Goal: Task Accomplishment & Management: Manage account settings

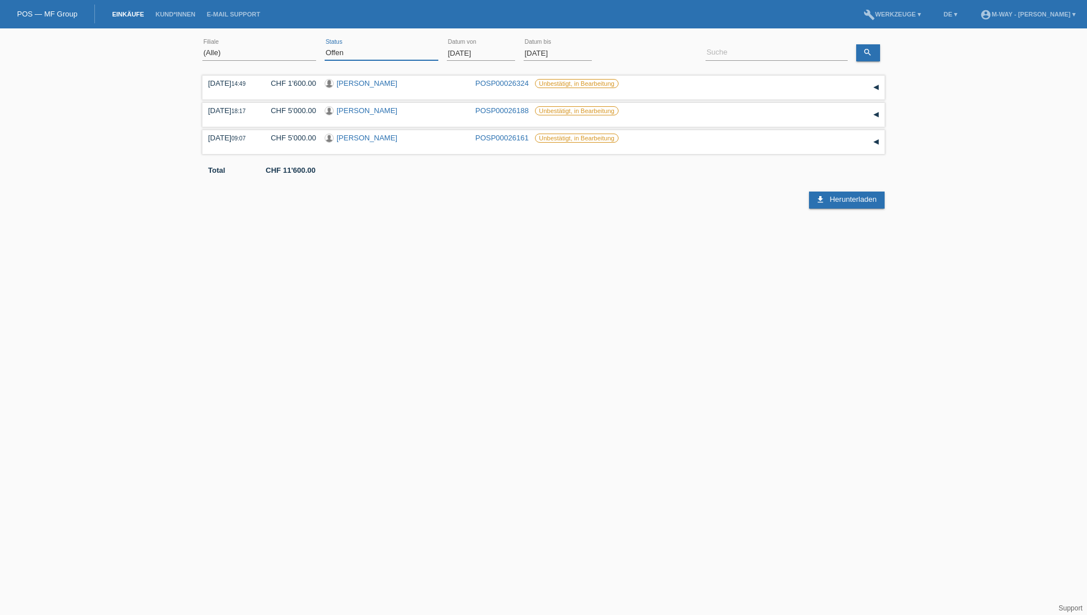
click at [351, 55] on select "(Alle) Neu Offen Zurückgewiesen Zurückgetreten / Storniert Abgeschlossen" at bounding box center [382, 53] width 114 height 14
select select "ALL"
click at [325, 46] on select "(Alle) Neu Offen Zurückgewiesen Zurückgetreten / Storniert Abgeschlossen" at bounding box center [382, 53] width 114 height 14
click at [451, 56] on input "01.08.2025" at bounding box center [481, 53] width 68 height 14
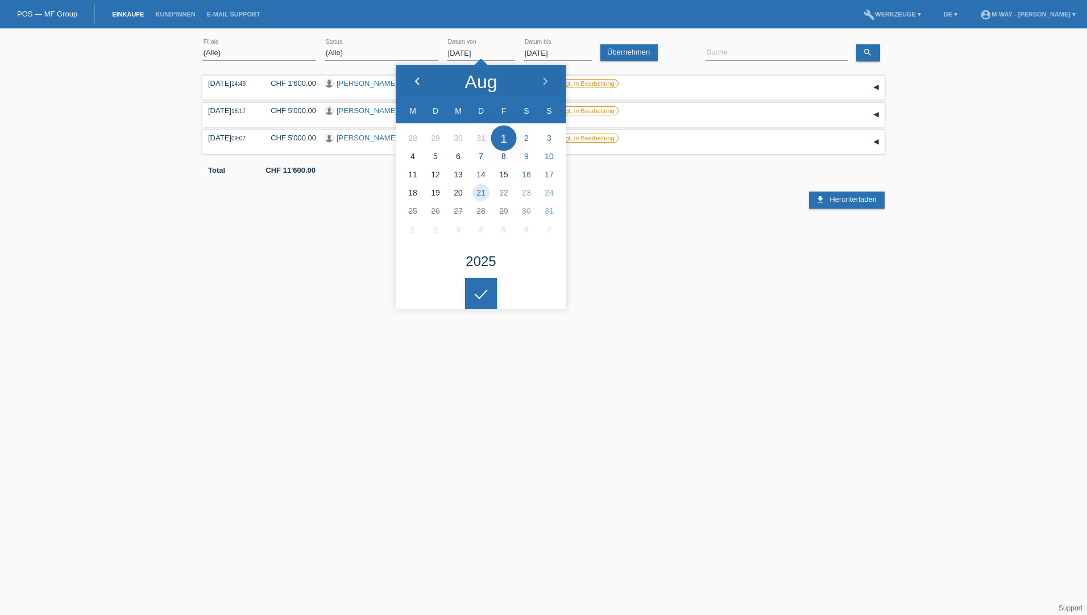
click at [417, 84] on polyline at bounding box center [417, 81] width 3 height 7
type input "29.07.2025"
click at [562, 50] on input "21.08.2025" at bounding box center [558, 53] width 68 height 14
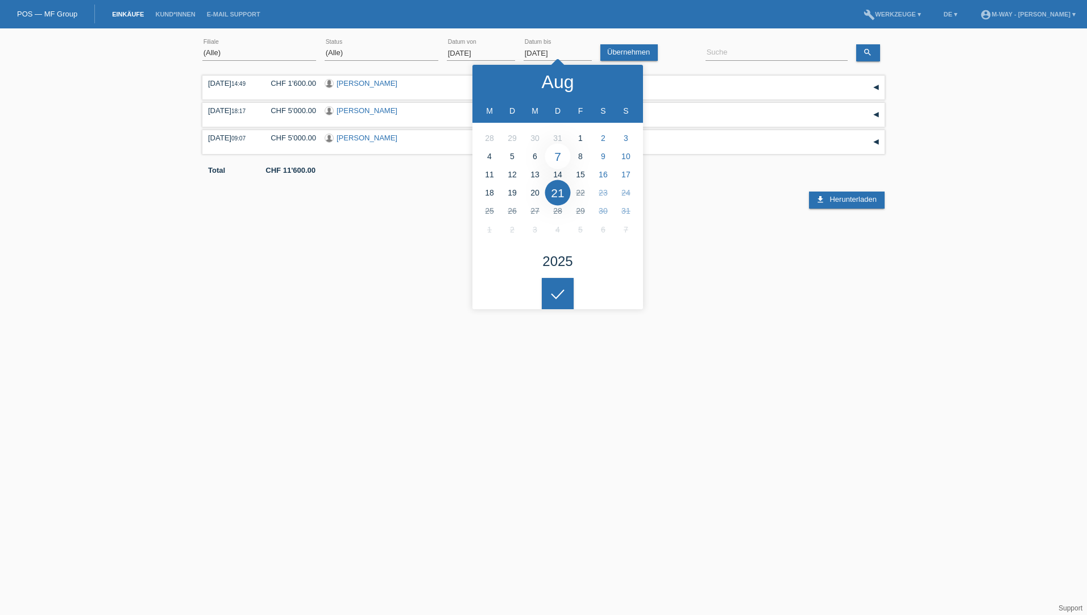
type input "07.08.2025"
click at [749, 51] on input at bounding box center [777, 53] width 142 height 14
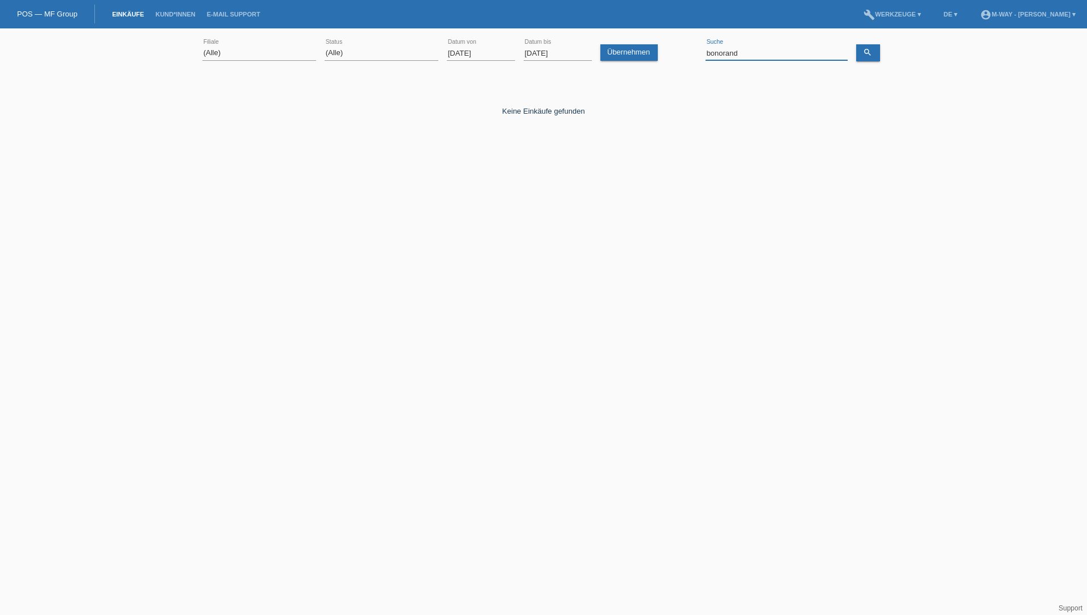
type input "bonorand"
click at [476, 56] on input "29.07.2025" at bounding box center [481, 53] width 68 height 14
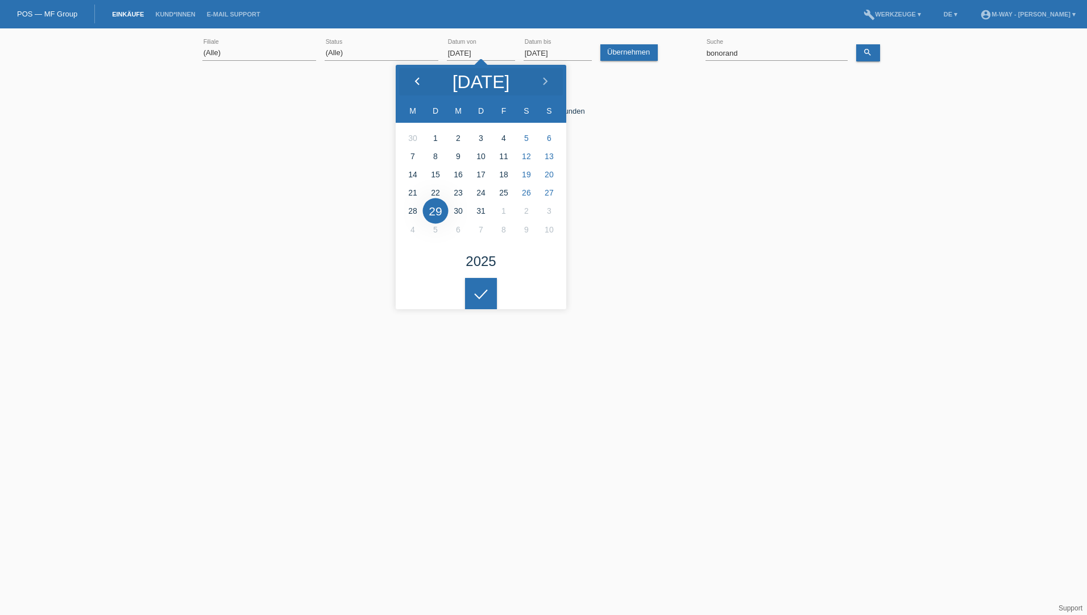
click at [421, 81] on icon at bounding box center [417, 81] width 9 height 9
type input "01.06.2025"
click at [551, 53] on input "07.08.2025" at bounding box center [558, 53] width 68 height 14
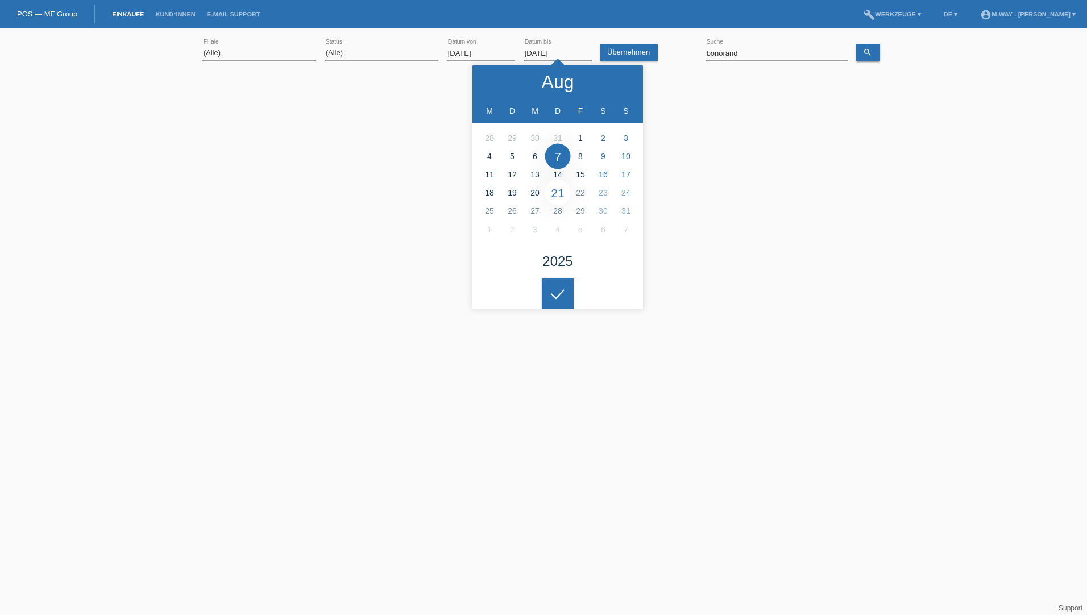
type input "21.08.2025"
click at [865, 51] on icon "search" at bounding box center [867, 52] width 9 height 9
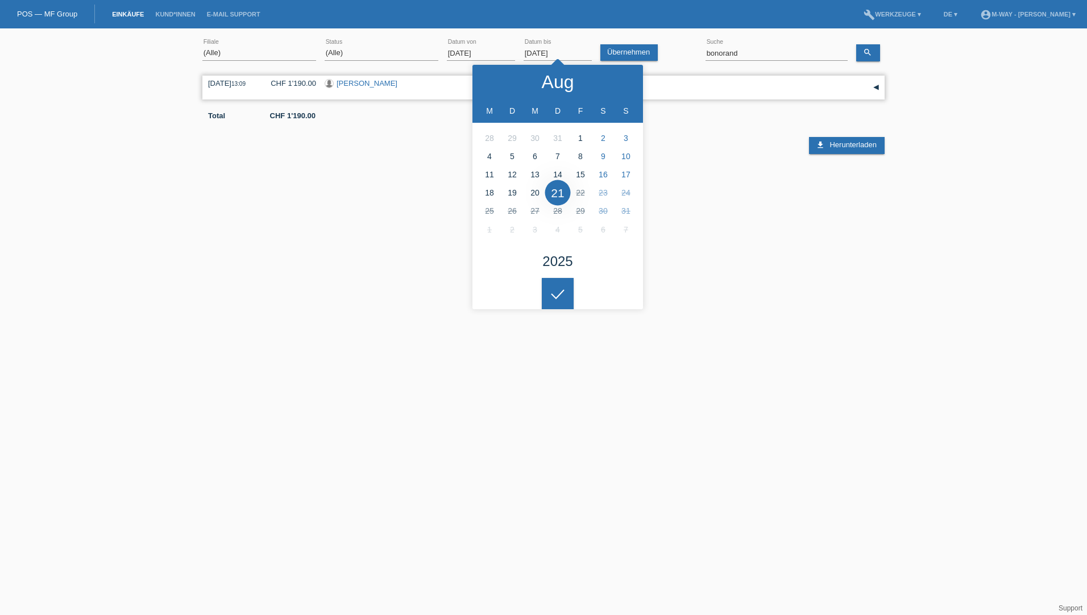
click at [353, 84] on link "[PERSON_NAME]" at bounding box center [367, 83] width 61 height 9
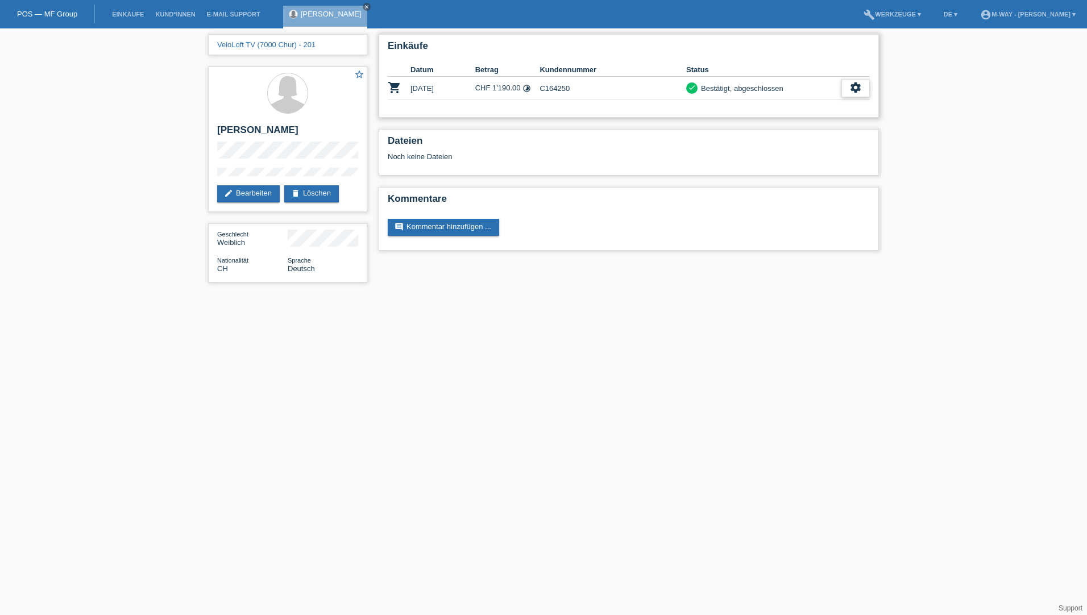
click at [858, 90] on icon "settings" at bounding box center [855, 87] width 13 height 13
click at [808, 155] on span "Stornierung hinzufügen..." at bounding box center [817, 157] width 86 height 14
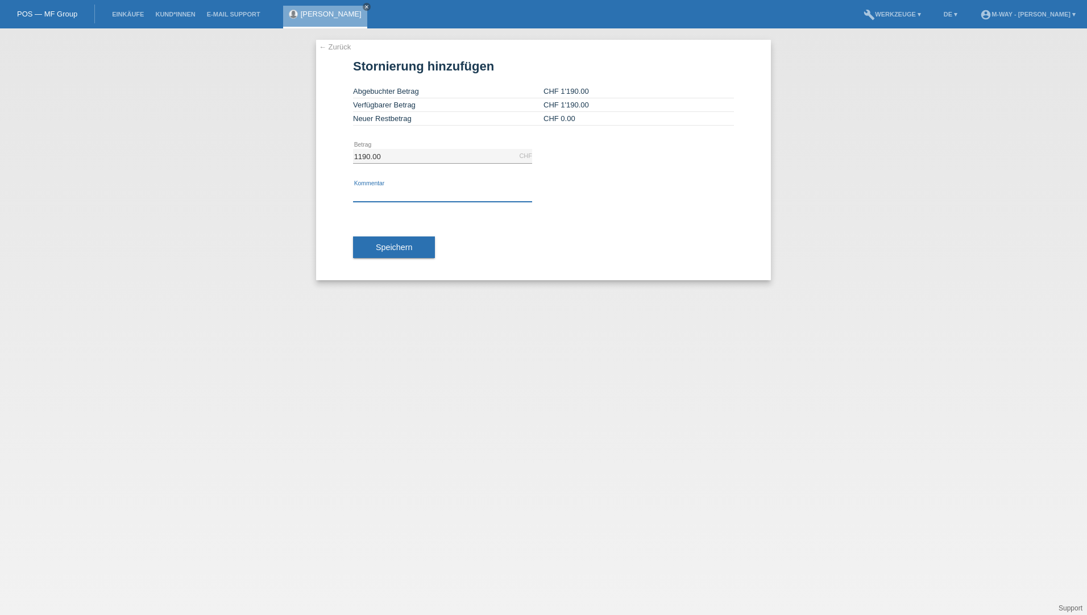
click at [392, 190] on input "text" at bounding box center [442, 195] width 179 height 14
click at [382, 192] on input "text" at bounding box center [442, 195] width 179 height 14
paste input "aus Gesundheitsgründen muss die KD das Velo zurückgeben"
type input "Mail von Vera aus Gesundheitsgründen muss die KD das Velo zurückgeben"
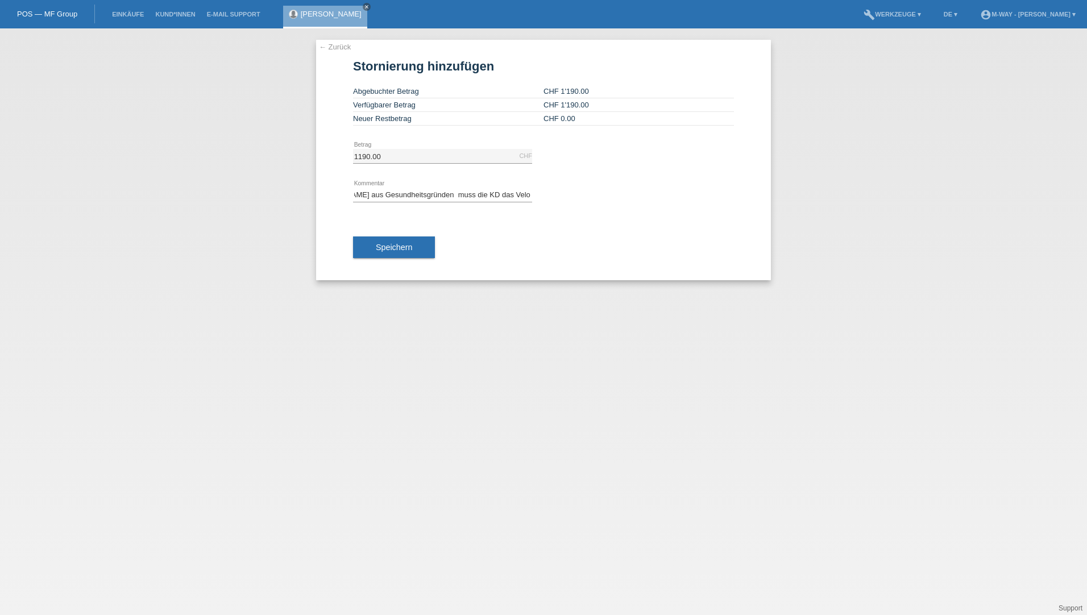
click at [396, 248] on span "Speichern" at bounding box center [394, 247] width 36 height 9
